Goal: Information Seeking & Learning: Stay updated

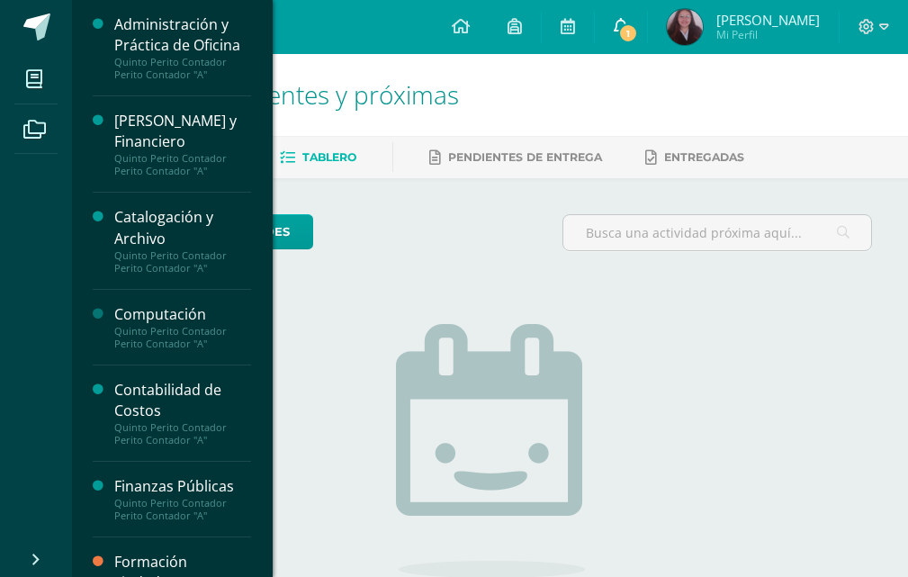
click at [638, 40] on span "1" at bounding box center [628, 33] width 20 height 20
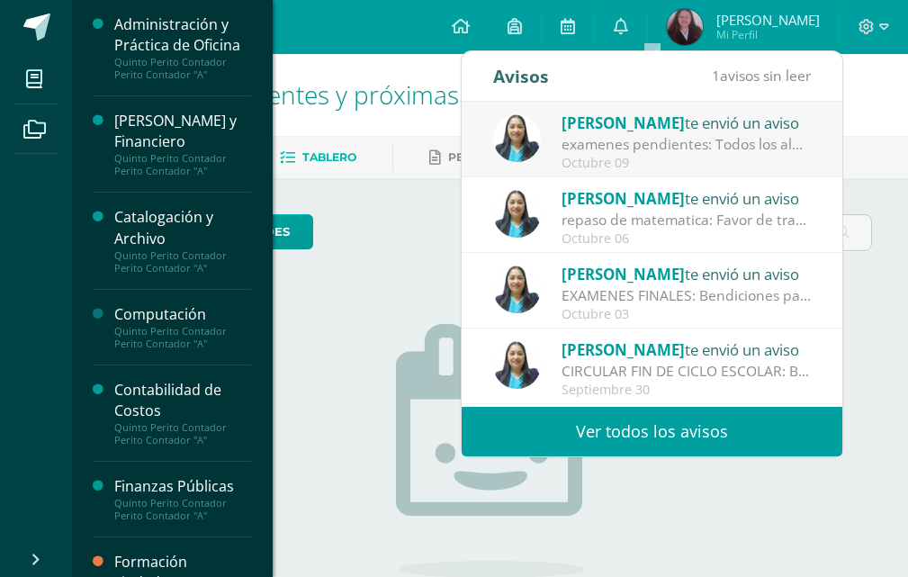
click at [668, 168] on div "Octubre 09" at bounding box center [687, 163] width 250 height 15
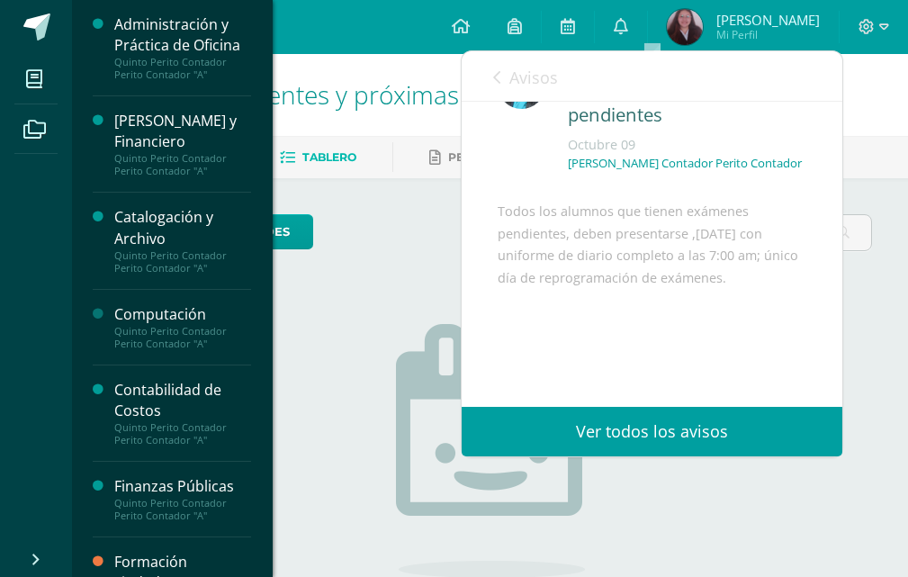
scroll to position [90, 0]
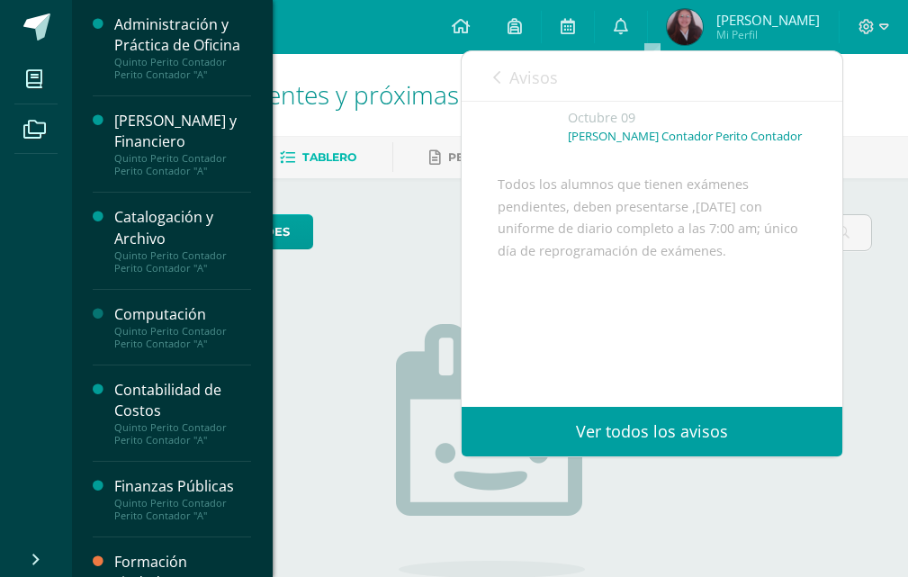
click at [494, 79] on icon at bounding box center [496, 77] width 7 height 14
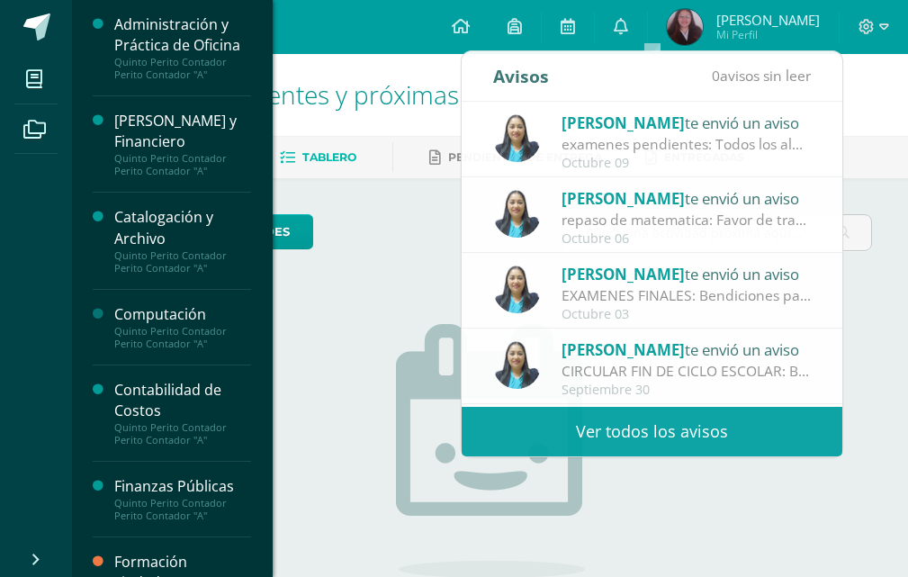
click at [378, 93] on span "Actividades recientes y próximas" at bounding box center [276, 94] width 365 height 34
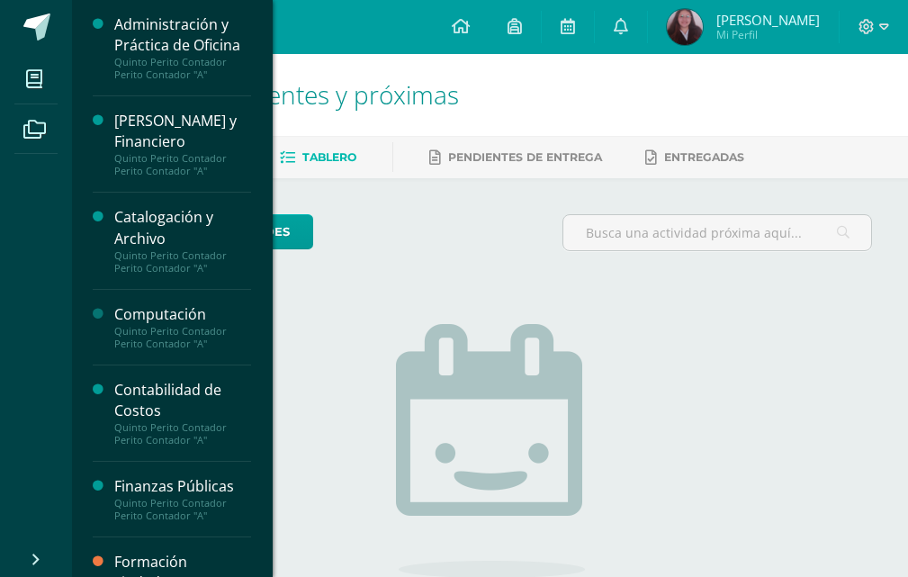
click at [545, 122] on h1 "Actividades recientes y próximas" at bounding box center [490, 95] width 793 height 82
click at [468, 25] on link at bounding box center [461, 27] width 56 height 54
